Goal: Transaction & Acquisition: Book appointment/travel/reservation

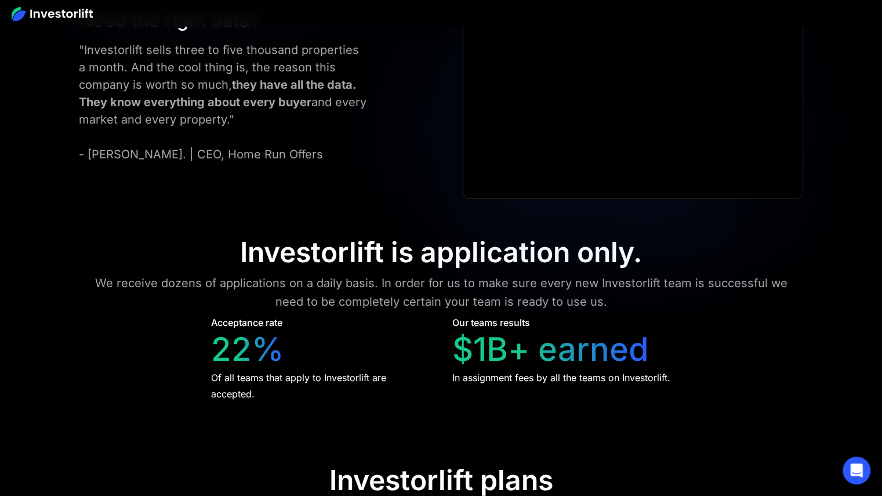
scroll to position [4841, 0]
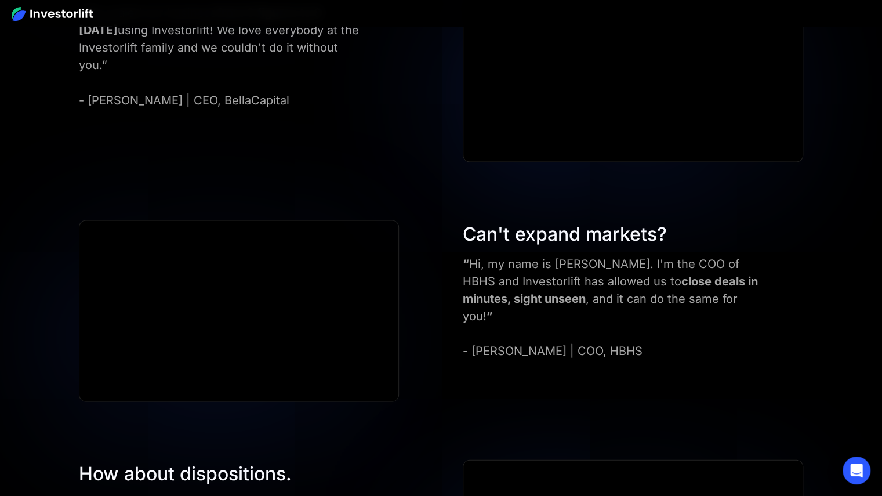
scroll to position [3766, 0]
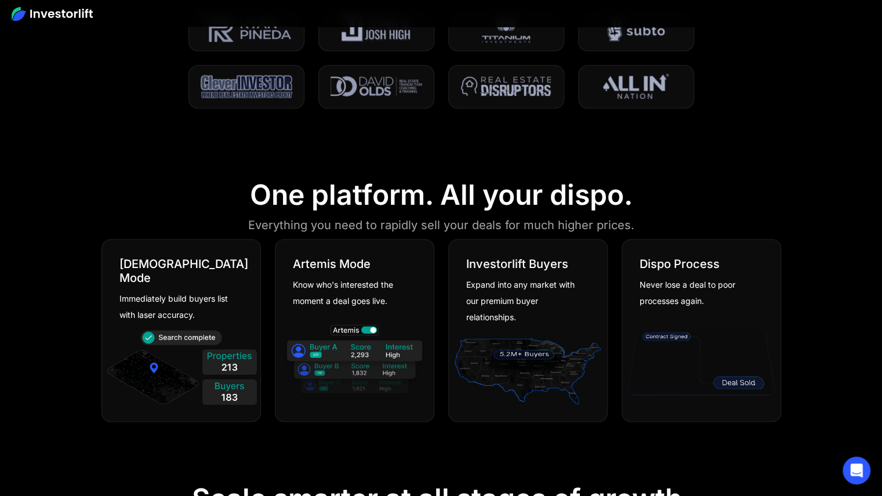
scroll to position [627, 0]
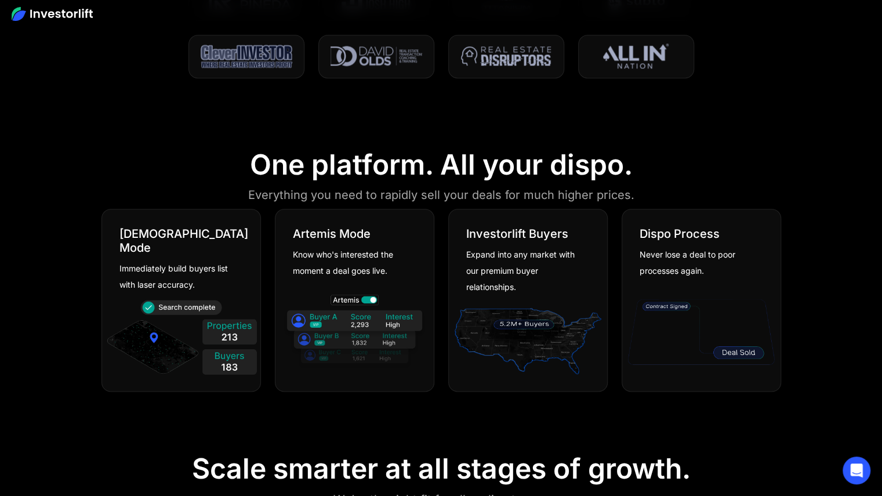
click at [89, 15] on img at bounding box center [52, 14] width 81 height 14
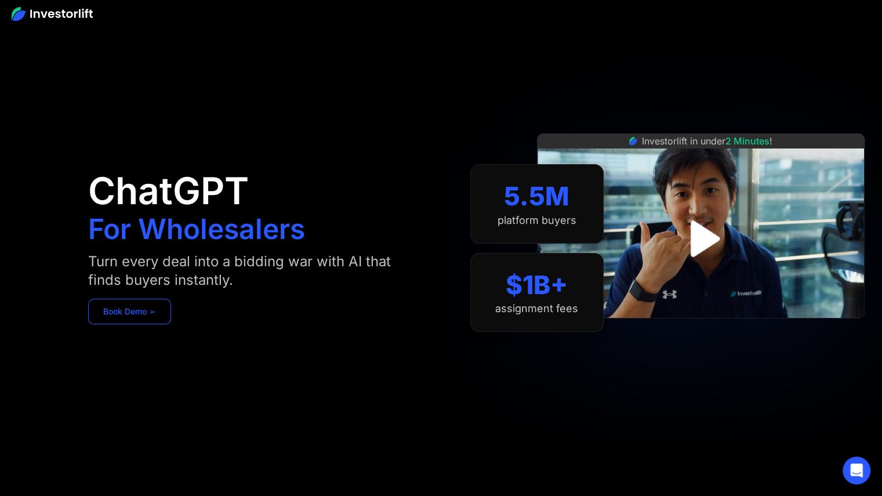
click at [136, 317] on link "Book Demo ➢" at bounding box center [129, 312] width 83 height 26
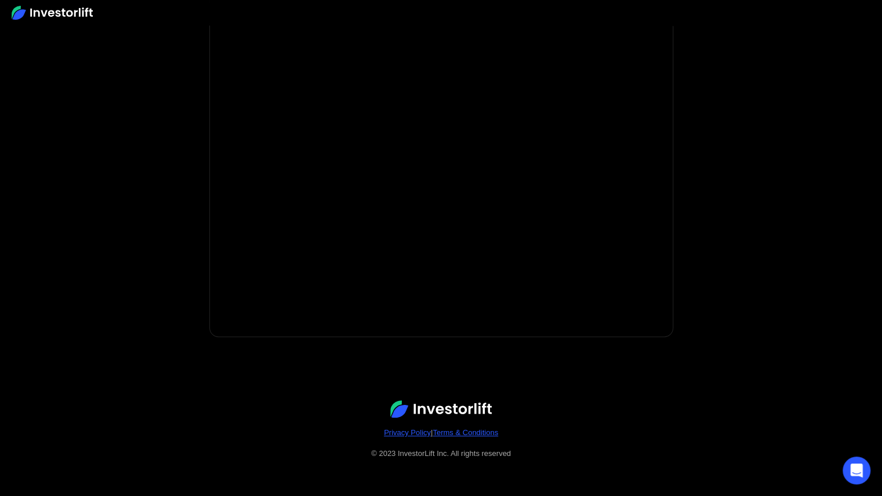
scroll to position [182, 0]
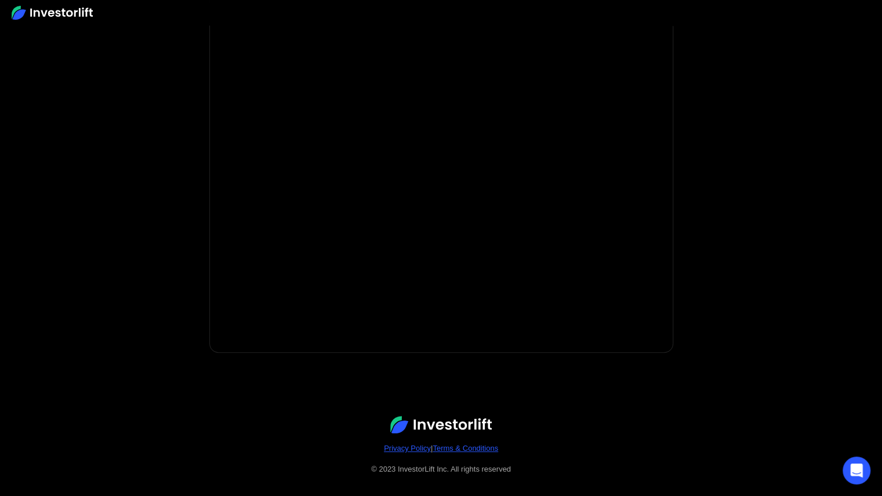
click at [149, 257] on body "* Important: Investorlift requires a minimum investment of $2,000 to join. * * …" at bounding box center [441, 165] width 882 height 694
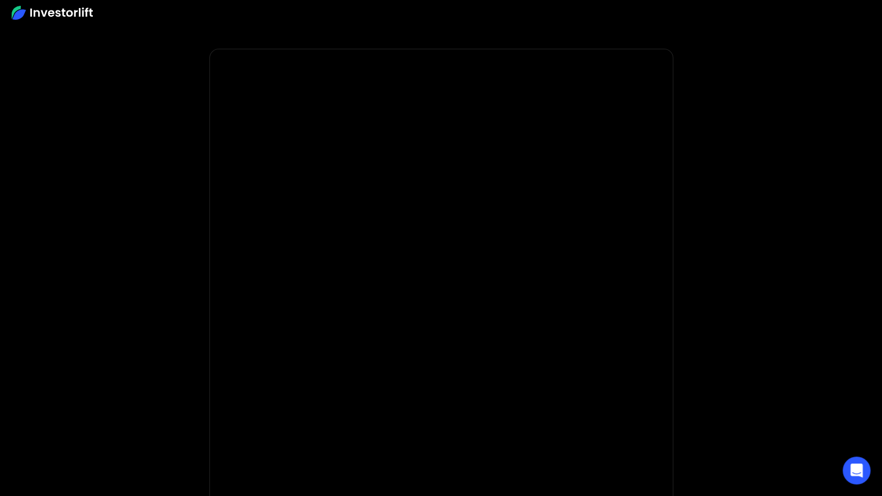
scroll to position [0, 0]
